Goal: Transaction & Acquisition: Book appointment/travel/reservation

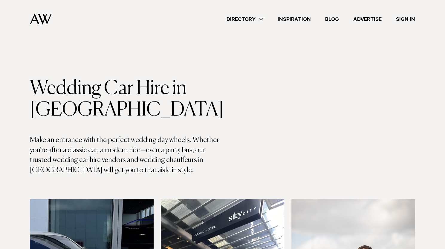
click at [42, 101] on h1 "Wedding Car Hire in Auckland" at bounding box center [126, 99] width 193 height 43
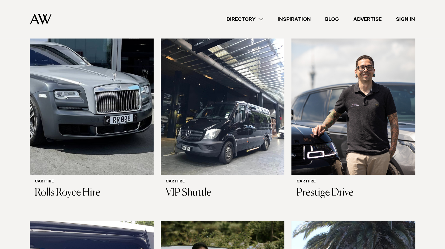
scroll to position [191, 0]
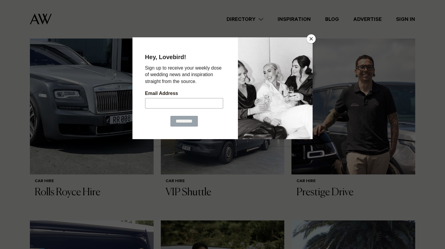
click at [310, 36] on button "Close" at bounding box center [311, 38] width 9 height 9
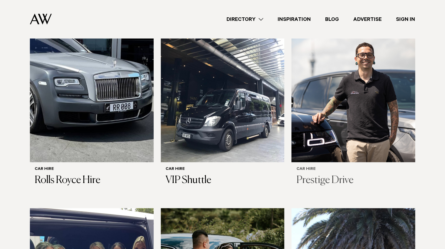
scroll to position [203, 0]
click at [170, 21] on div "Directory Hair & Makeup Flowers Venues Cakes & Sweets" at bounding box center [236, 19] width 359 height 38
click at [16, 103] on div "Wedding Car Hire in Auckland Make an entrance with the perfect wedding day whee…" at bounding box center [223, 145] width 436 height 541
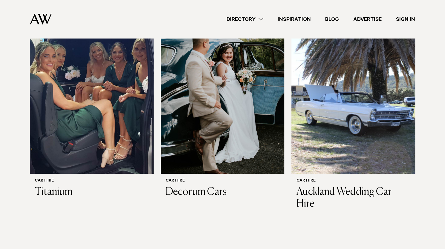
scroll to position [403, 0]
click at [151, 20] on div "Directory Hair & Makeup Flowers Venues Cakes & Sweets" at bounding box center [236, 19] width 359 height 38
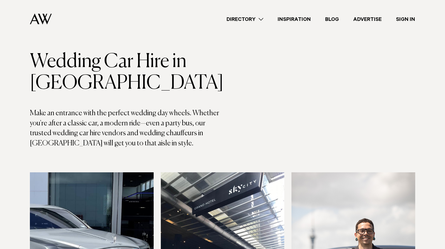
scroll to position [0, 0]
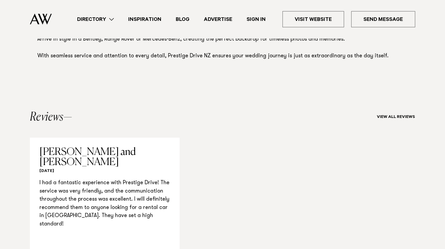
scroll to position [416, 0]
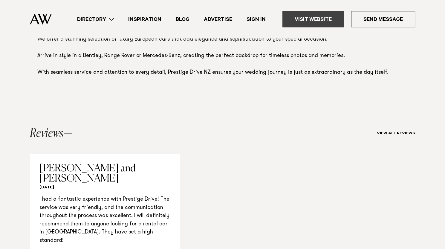
click at [317, 13] on link "Visit Website" at bounding box center [314, 19] width 62 height 16
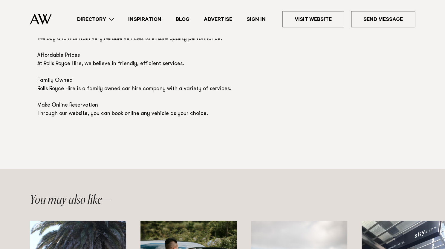
scroll to position [394, 0]
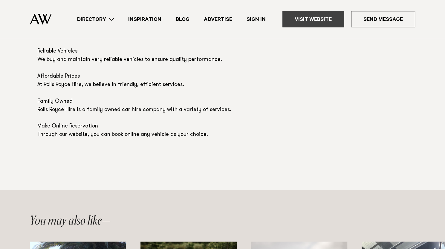
click at [326, 17] on link "Visit Website" at bounding box center [314, 19] width 62 height 16
click at [142, 88] on p "Our dedication to premium chauffeur and transfer services ensures that every cl…" at bounding box center [222, 81] width 371 height 117
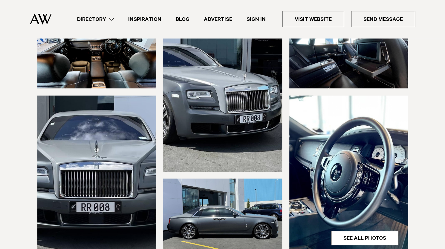
scroll to position [0, 0]
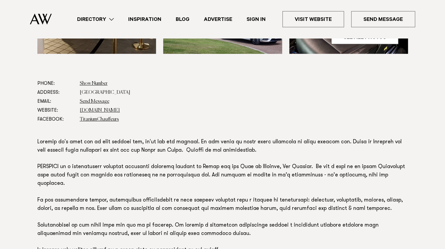
scroll to position [297, 0]
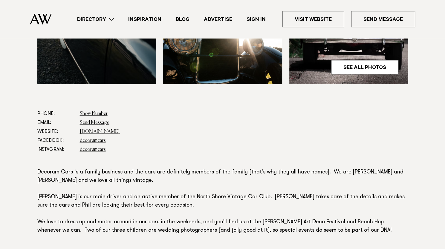
scroll to position [271, 0]
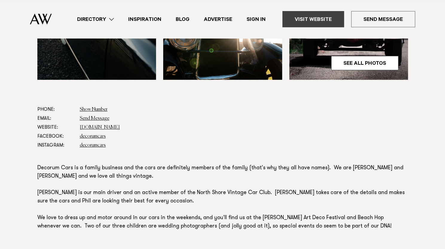
click at [325, 14] on link "Visit Website" at bounding box center [314, 19] width 62 height 16
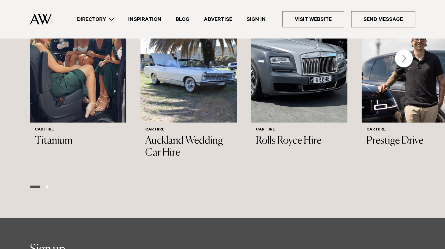
scroll to position [611, 0]
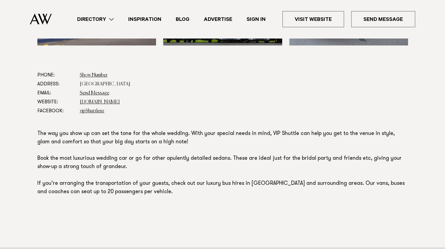
scroll to position [306, 0]
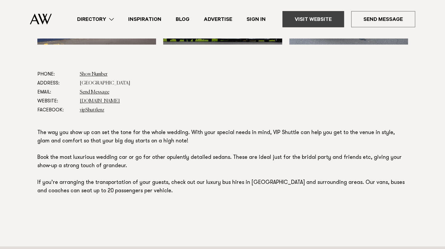
click at [319, 15] on link "Visit Website" at bounding box center [314, 19] width 62 height 16
